Goal: Information Seeking & Learning: Learn about a topic

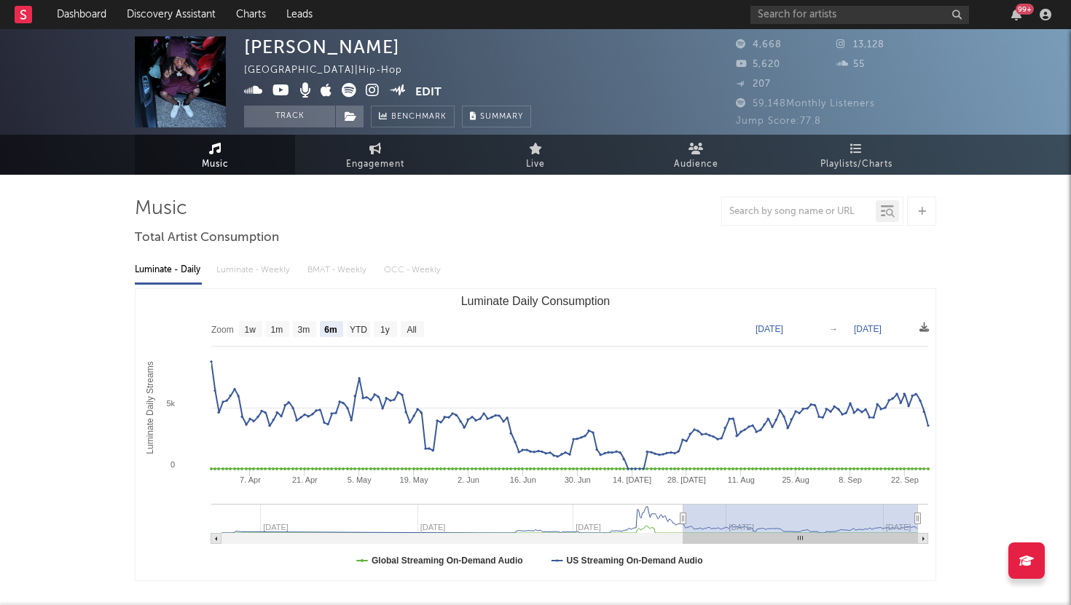
select select "6m"
click at [772, 13] on input "text" at bounding box center [859, 15] width 219 height 18
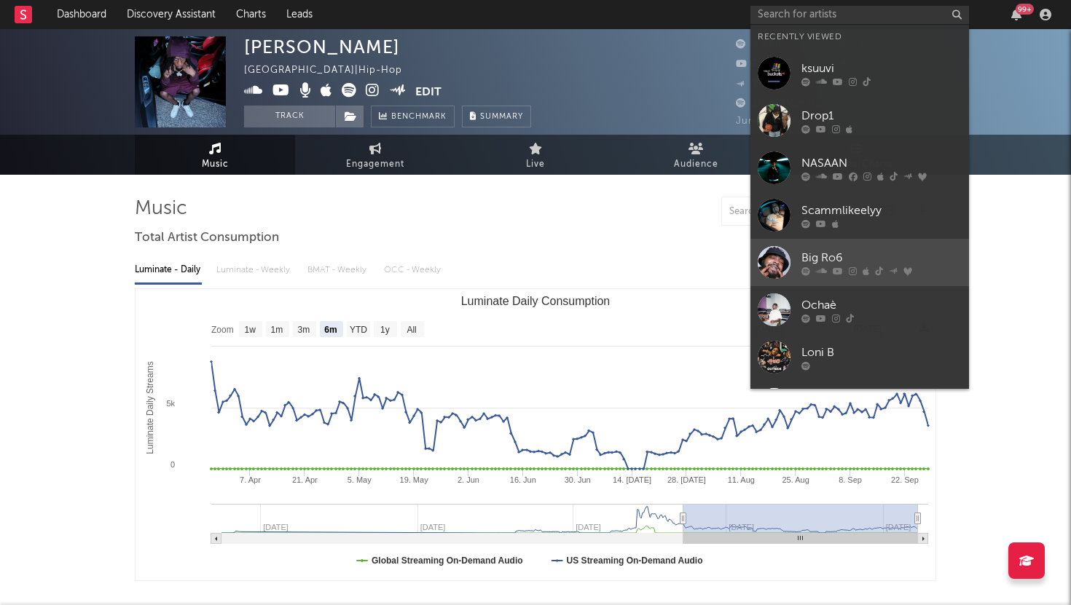
click at [793, 244] on link "Big Ro6" at bounding box center [859, 262] width 219 height 47
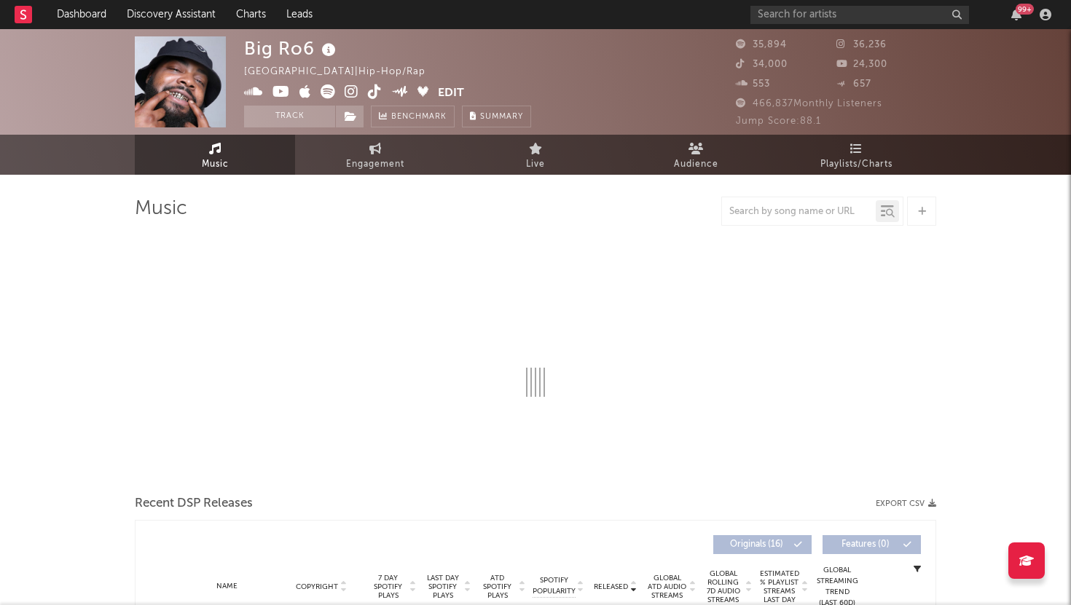
select select "6m"
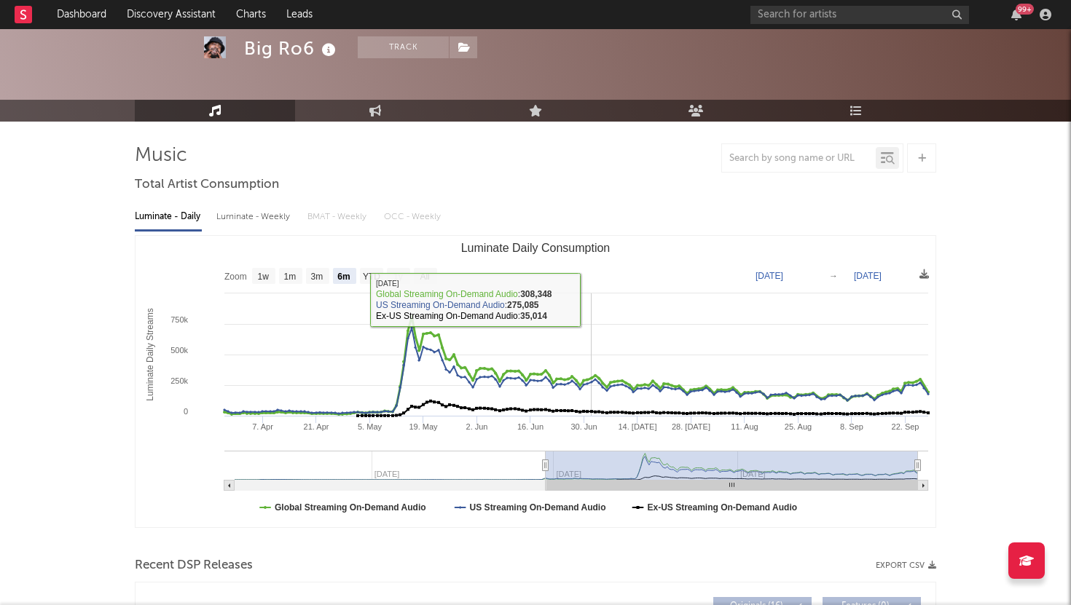
scroll to position [82, 0]
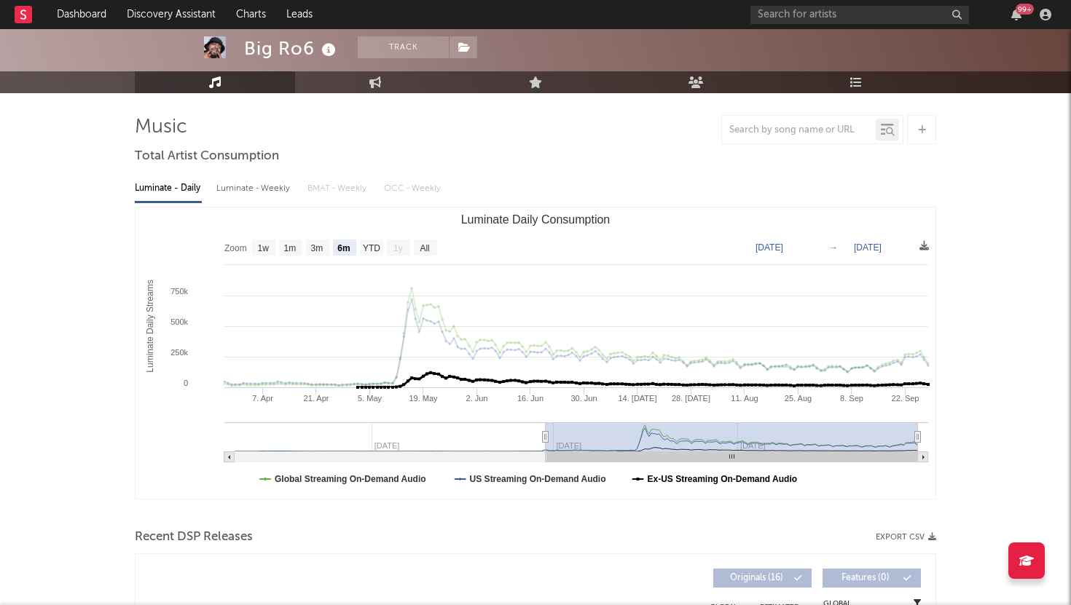
click at [673, 474] on text "Ex-US Streaming On-Demand Audio" at bounding box center [723, 479] width 150 height 10
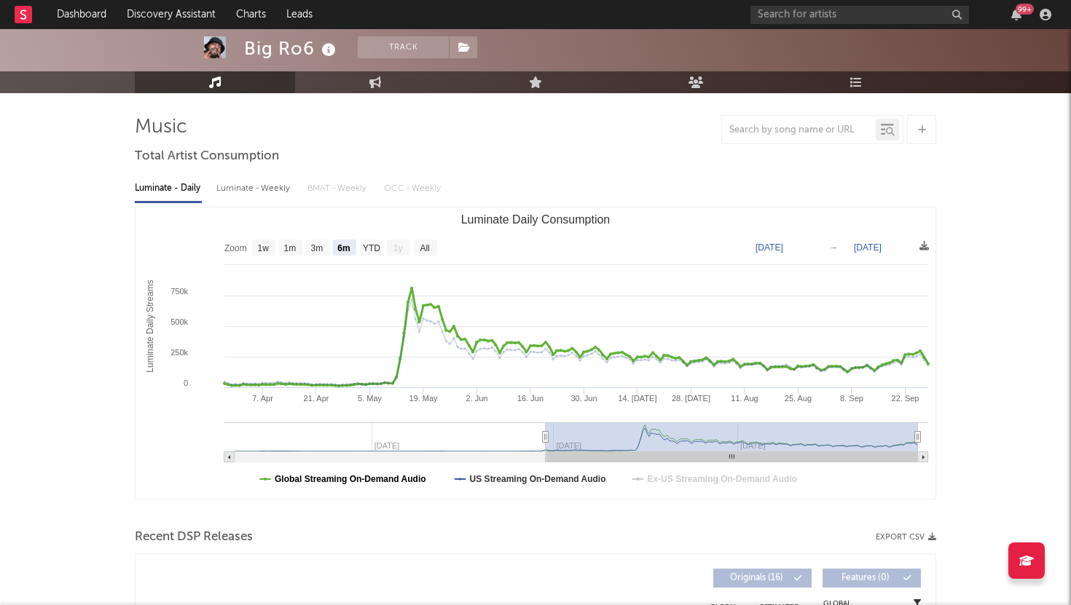
click at [353, 477] on text "Global Streaming On-Demand Audio" at bounding box center [351, 479] width 152 height 10
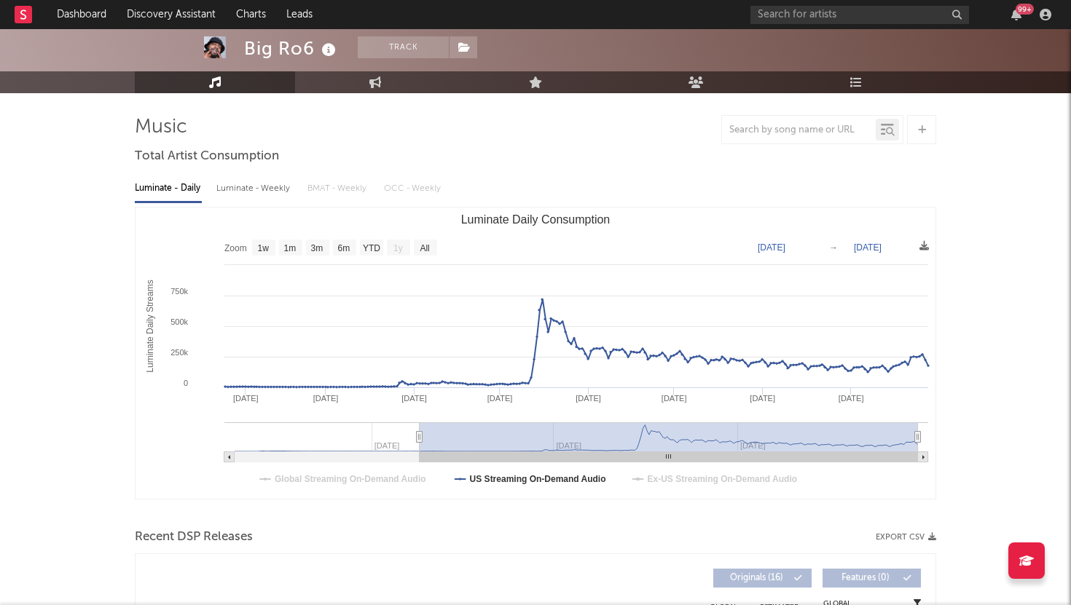
drag, startPoint x: 546, startPoint y: 438, endPoint x: 414, endPoint y: 439, distance: 132.6
click at [417, 439] on icon "Luminate Daily Consumption" at bounding box center [420, 437] width 6 height 11
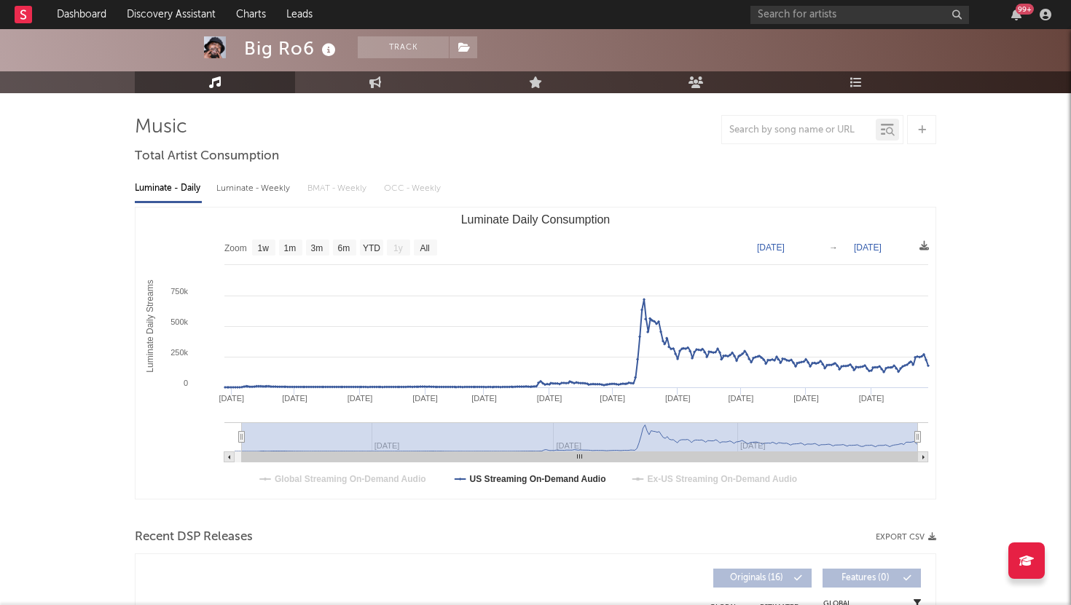
type input "[DATE]"
select select "All"
drag, startPoint x: 414, startPoint y: 439, endPoint x: 210, endPoint y: 438, distance: 204.0
click at [210, 438] on icon "Created with Highcharts 10.3.3 Luminate Daily Streams Luminate Daily Consumptio…" at bounding box center [536, 353] width 800 height 291
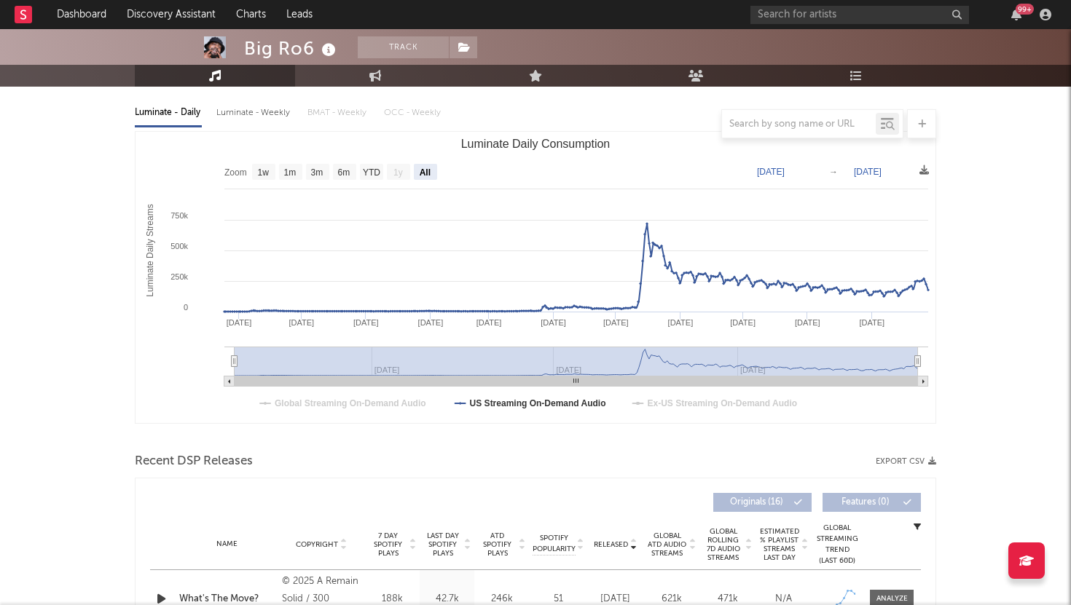
scroll to position [148, 0]
